Goal: Information Seeking & Learning: Check status

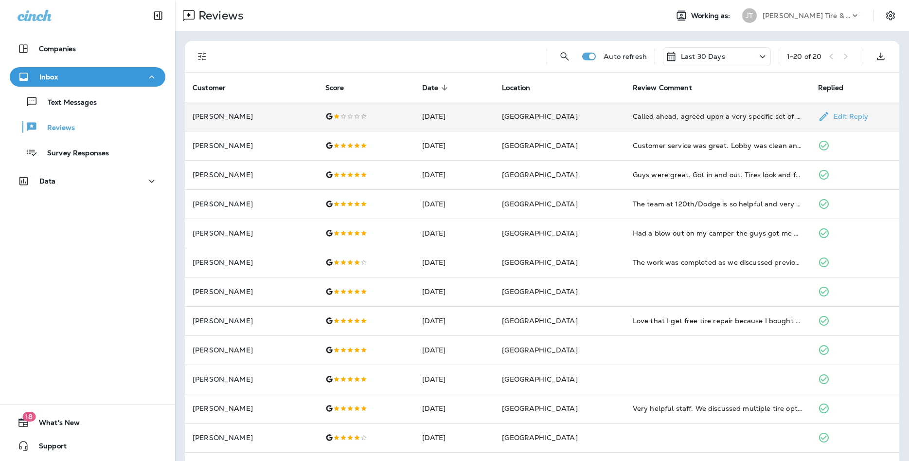
click at [494, 118] on td "[DATE]" at bounding box center [454, 116] width 80 height 29
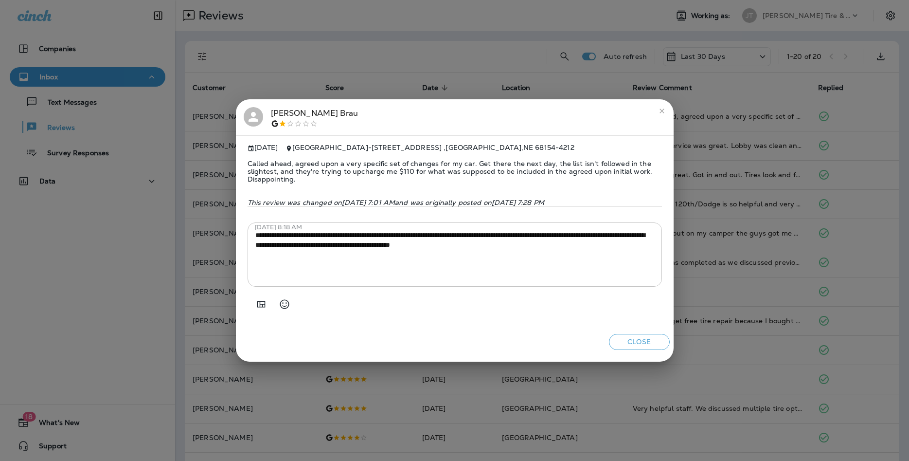
click at [643, 345] on button "Close" at bounding box center [639, 342] width 61 height 16
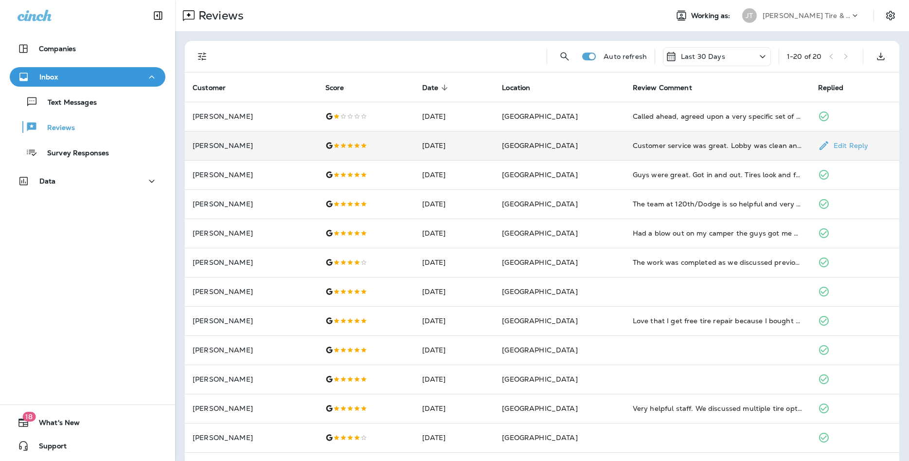
click at [663, 140] on td "Customer service was great. Lobby was clean and inviting. The store manager mad…" at bounding box center [717, 145] width 185 height 29
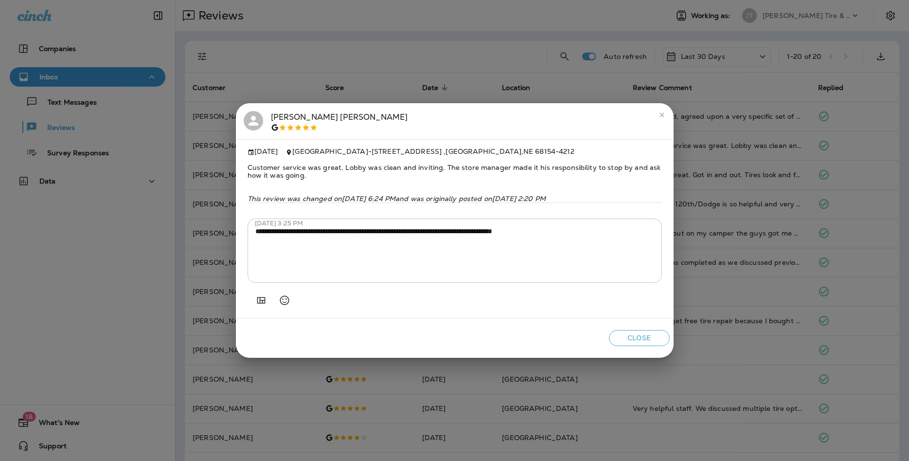
click at [661, 113] on icon "close" at bounding box center [662, 115] width 4 height 4
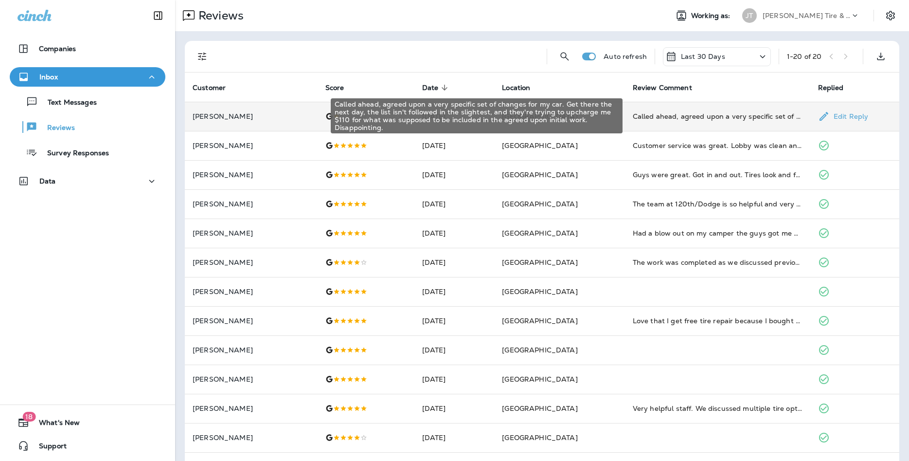
click at [670, 120] on div "Called ahead, agreed upon a very specific set of changes for my car. Get there …" at bounding box center [718, 116] width 170 height 10
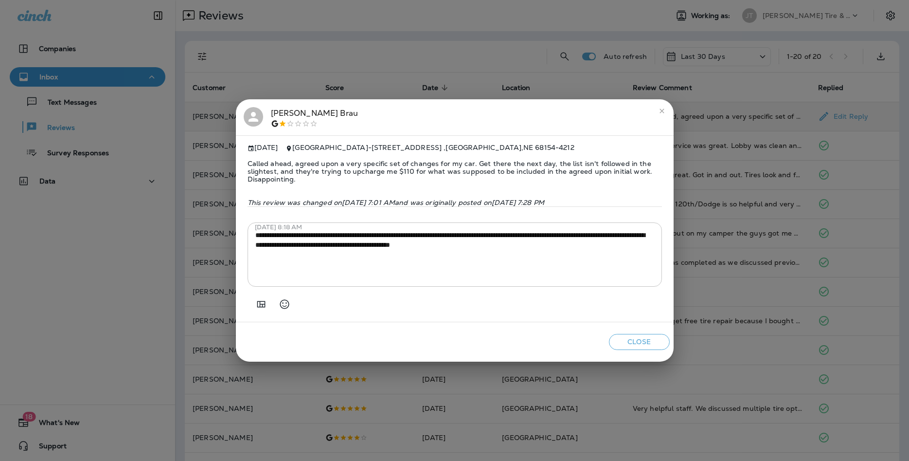
click at [661, 108] on icon "close" at bounding box center [662, 111] width 8 height 8
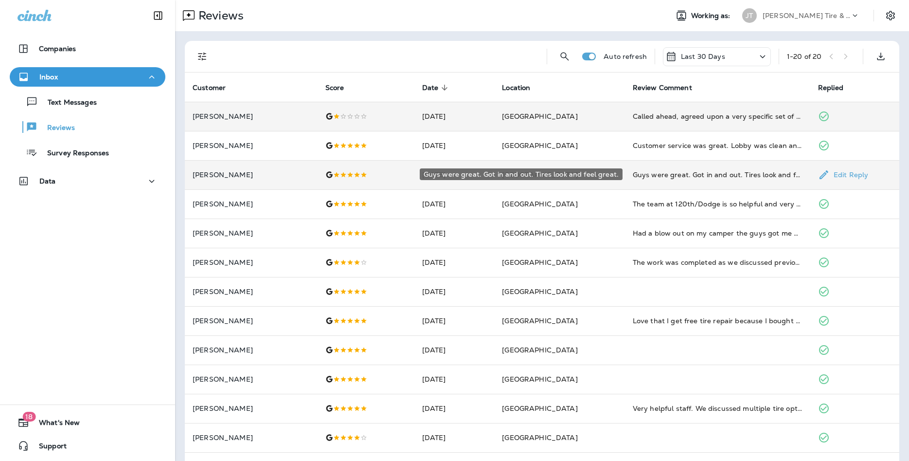
click at [664, 173] on div "Guys were great. Got in and out. Tires look and feel great." at bounding box center [718, 175] width 170 height 10
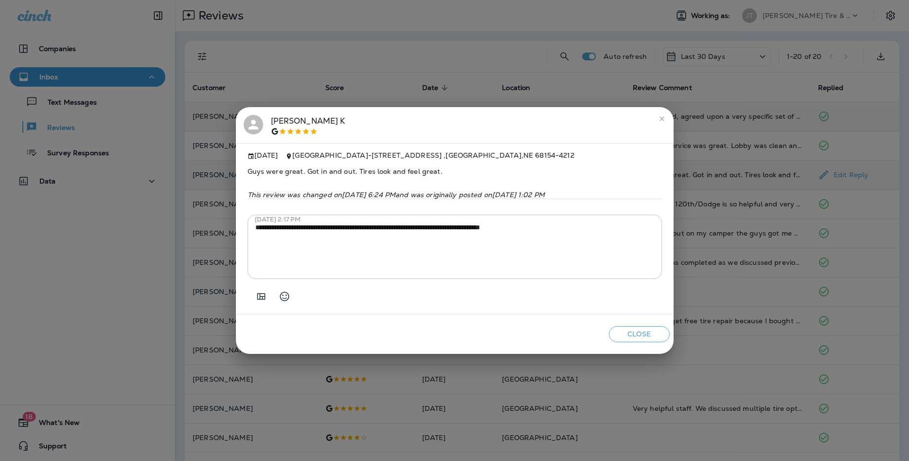
click at [660, 115] on icon "close" at bounding box center [662, 119] width 8 height 8
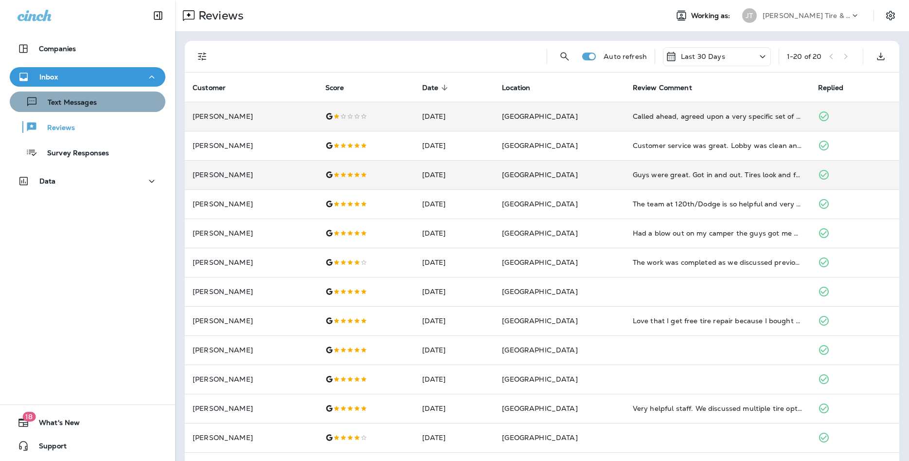
click at [63, 107] on p "Text Messages" at bounding box center [67, 102] width 59 height 9
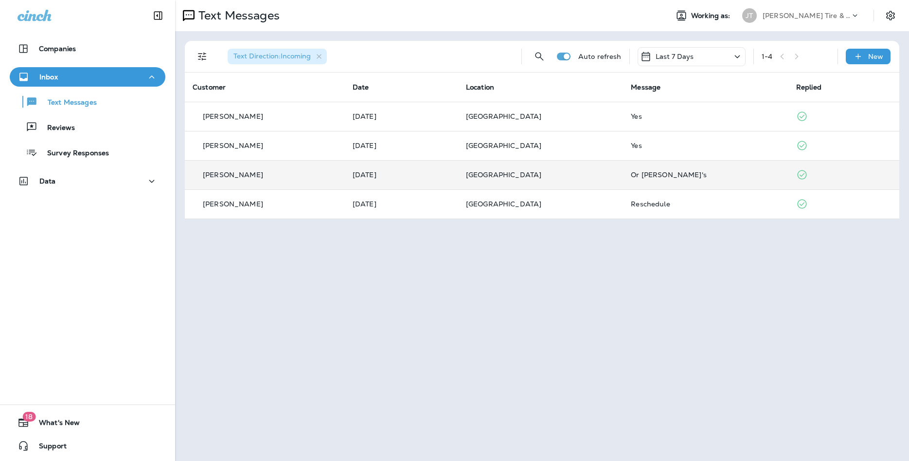
click at [615, 177] on p "[GEOGRAPHIC_DATA]" at bounding box center [540, 175] width 149 height 8
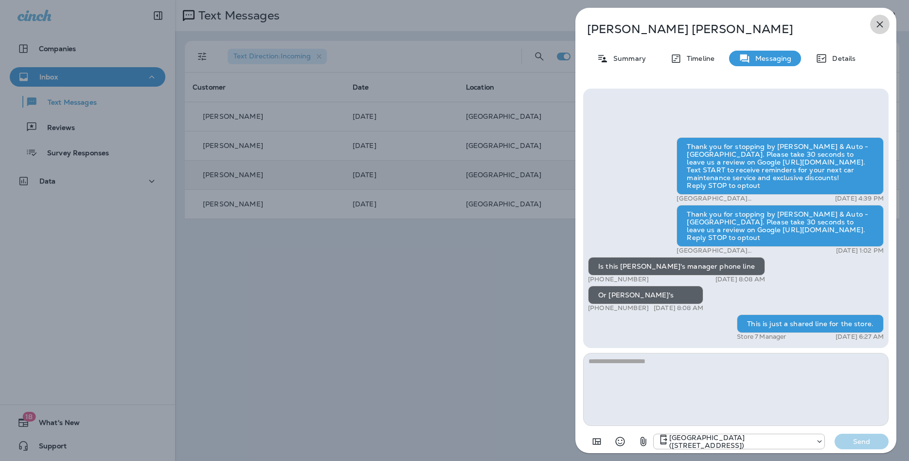
click at [881, 26] on icon "button" at bounding box center [880, 24] width 6 height 6
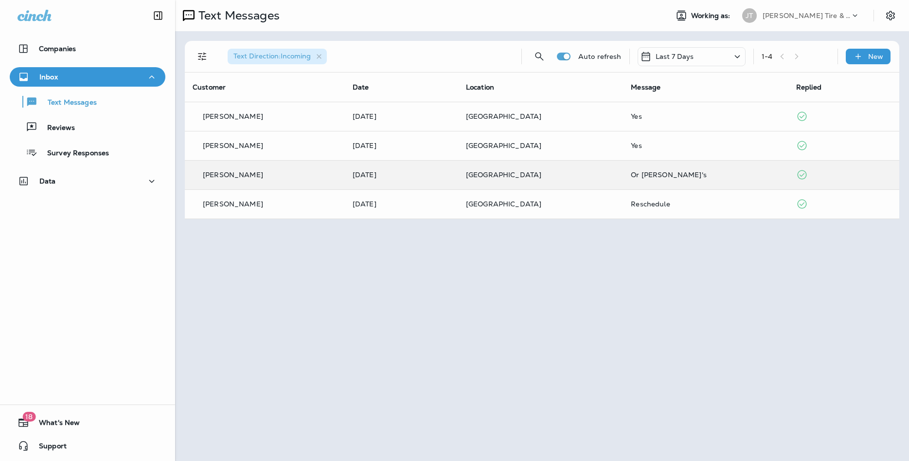
click at [505, 238] on div at bounding box center [454, 230] width 909 height 461
click at [80, 126] on div "Reviews" at bounding box center [88, 127] width 148 height 15
